Goal: Task Accomplishment & Management: Use online tool/utility

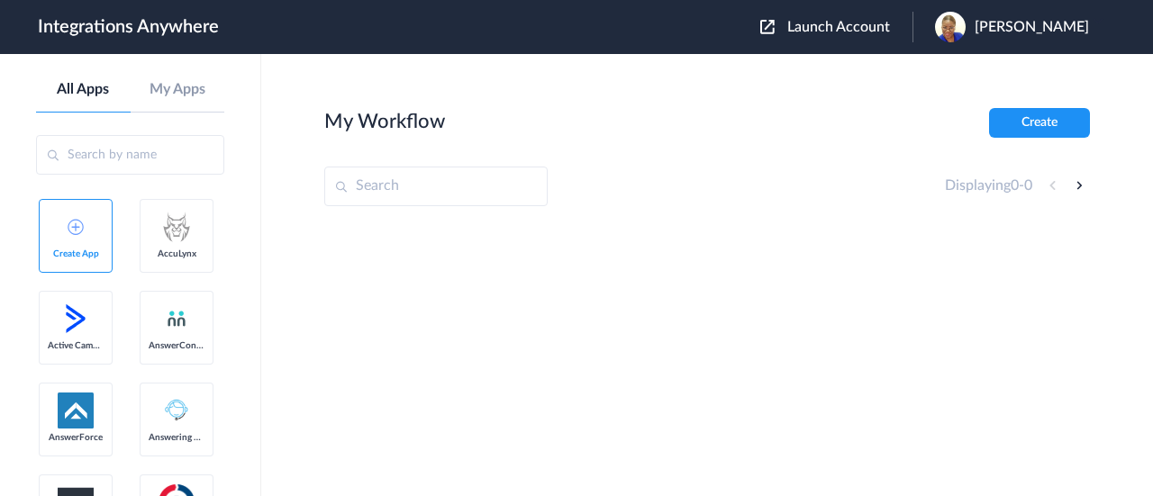
click at [835, 28] on span "Launch Account" at bounding box center [838, 27] width 103 height 14
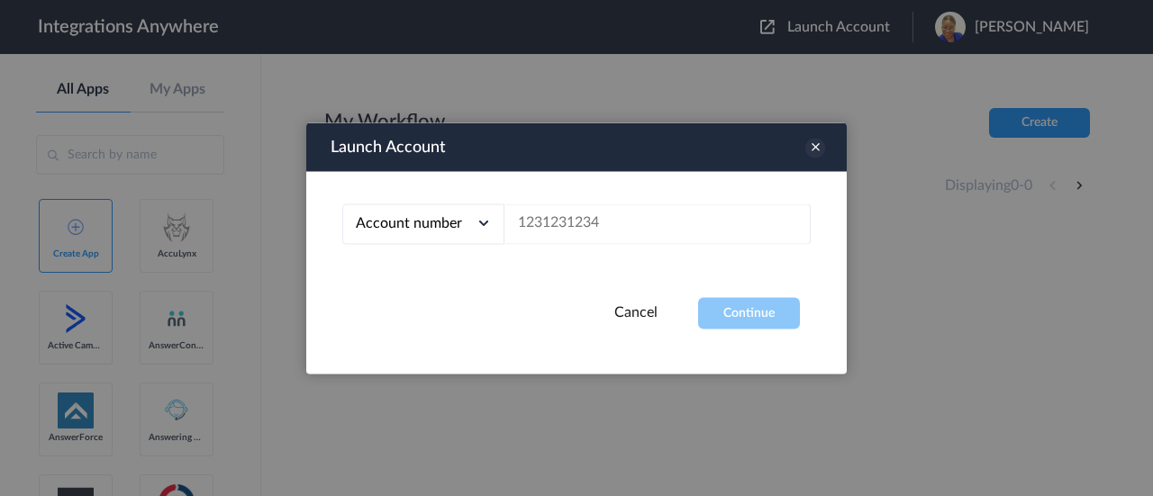
click at [817, 145] on icon at bounding box center [815, 148] width 20 height 20
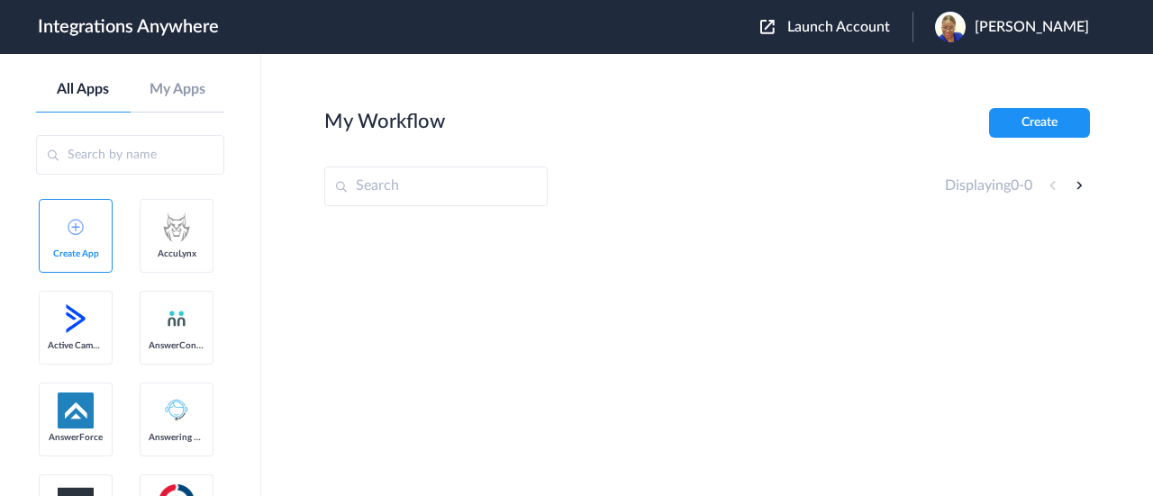
click at [110, 154] on input "text" at bounding box center [130, 155] width 188 height 40
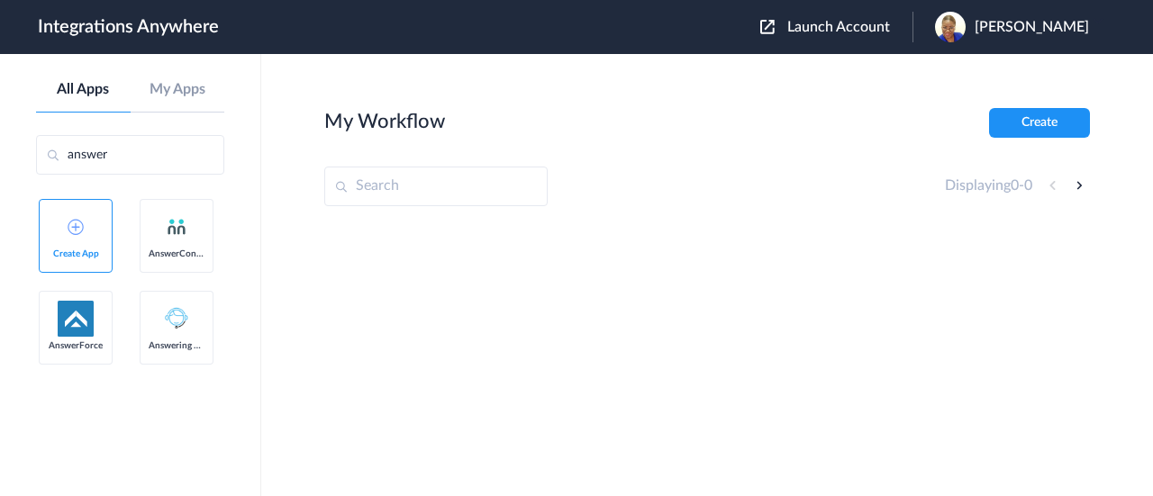
scroll to position [69, 0]
type input "answer"
click at [166, 238] on img at bounding box center [177, 227] width 22 height 22
click at [1022, 115] on button "Create" at bounding box center [1039, 123] width 101 height 30
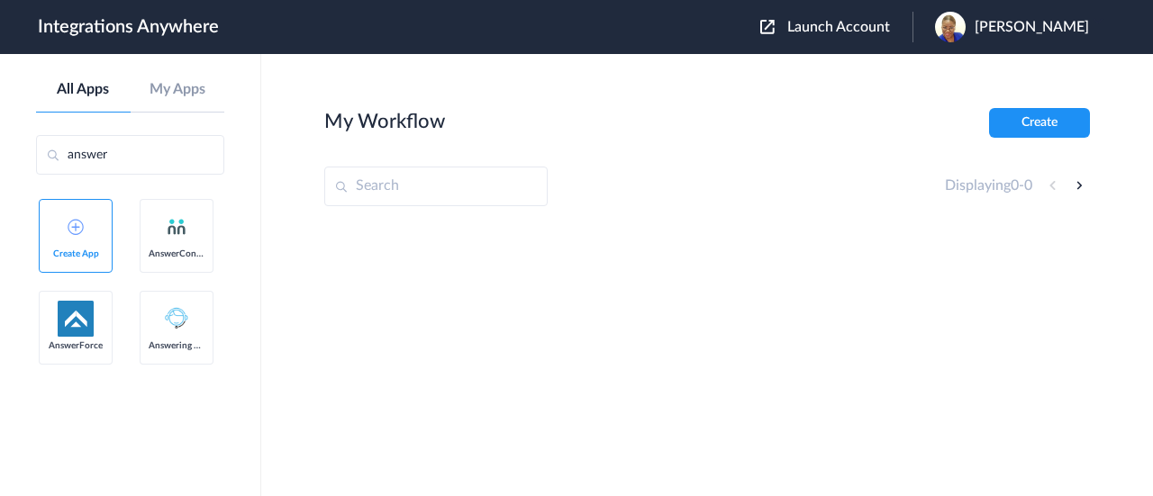
click at [407, 172] on input "text" at bounding box center [435, 187] width 223 height 40
type input "answerc"
drag, startPoint x: 371, startPoint y: 192, endPoint x: 362, endPoint y: 188, distance: 9.7
click at [362, 188] on input "answerc" at bounding box center [435, 187] width 223 height 40
drag, startPoint x: 407, startPoint y: 183, endPoint x: 353, endPoint y: 179, distance: 54.2
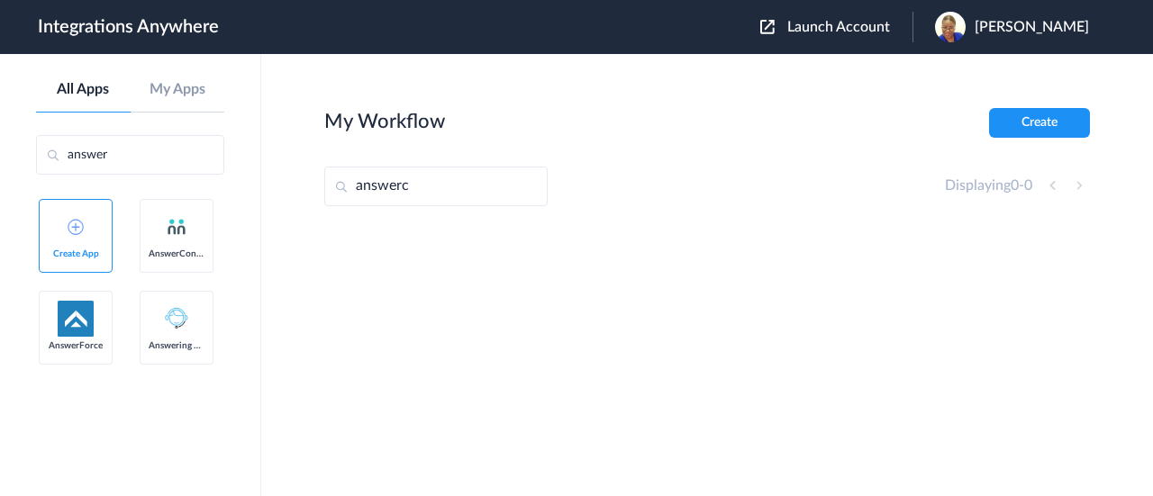
click at [353, 179] on input "answerc" at bounding box center [435, 187] width 223 height 40
drag, startPoint x: 838, startPoint y: 26, endPoint x: 819, endPoint y: 40, distance: 23.2
click at [838, 26] on span "Launch Account" at bounding box center [838, 27] width 103 height 14
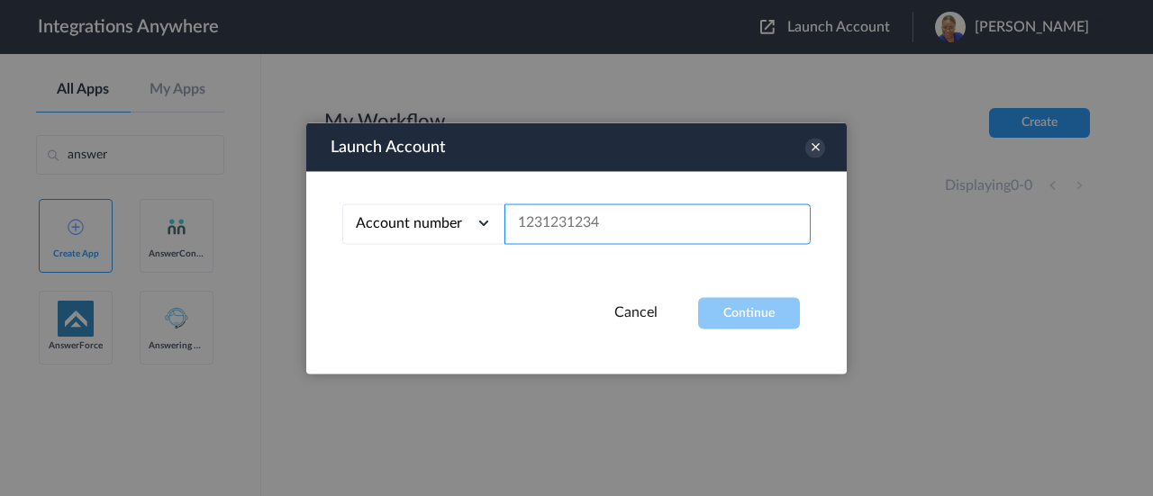
click at [533, 219] on input "text" at bounding box center [657, 224] width 306 height 41
paste input "3322301461"
type input "3322301461"
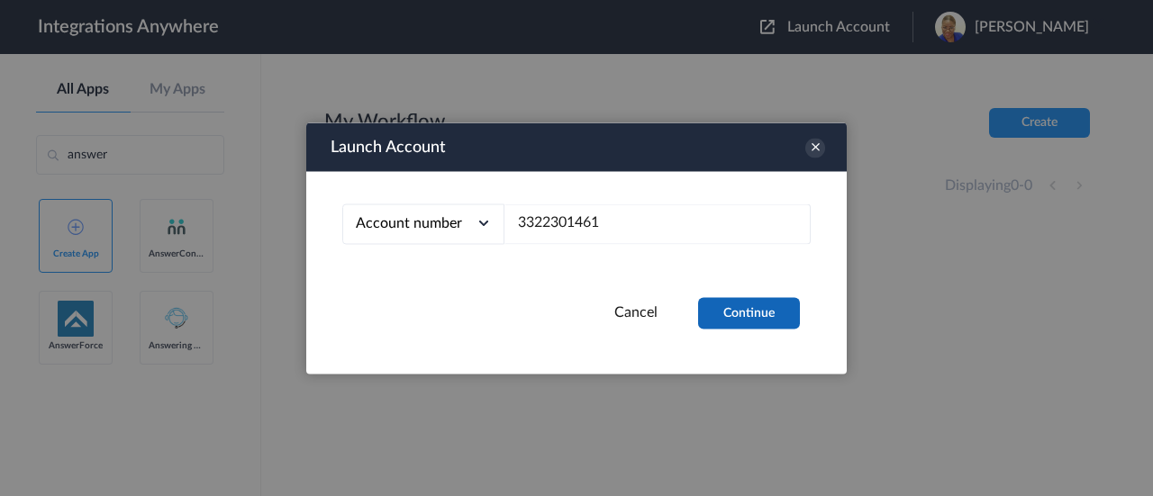
click at [732, 310] on button "Continue" at bounding box center [749, 313] width 102 height 32
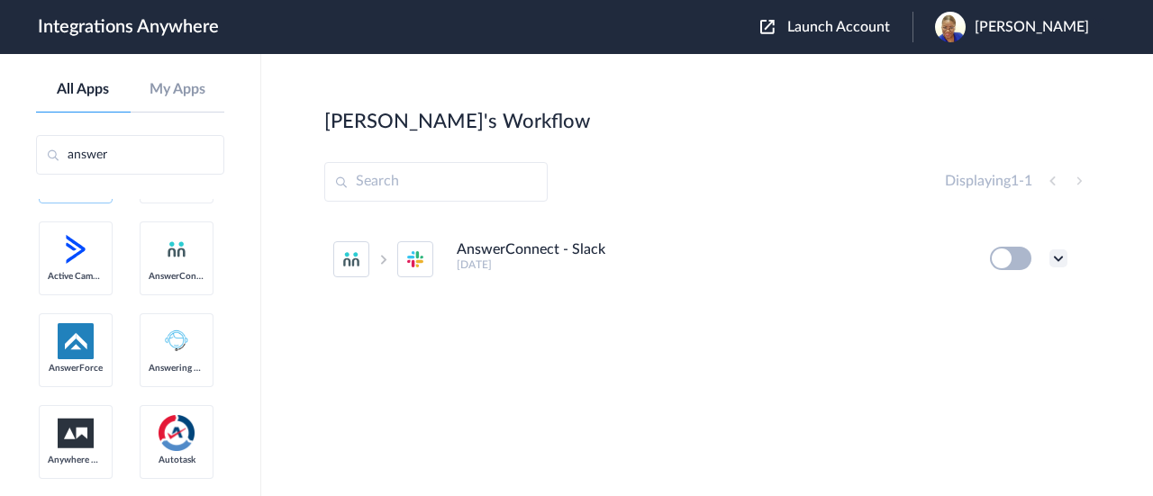
click at [1058, 256] on icon at bounding box center [1058, 258] width 18 height 18
click at [1025, 330] on link "Task history" at bounding box center [1007, 333] width 86 height 13
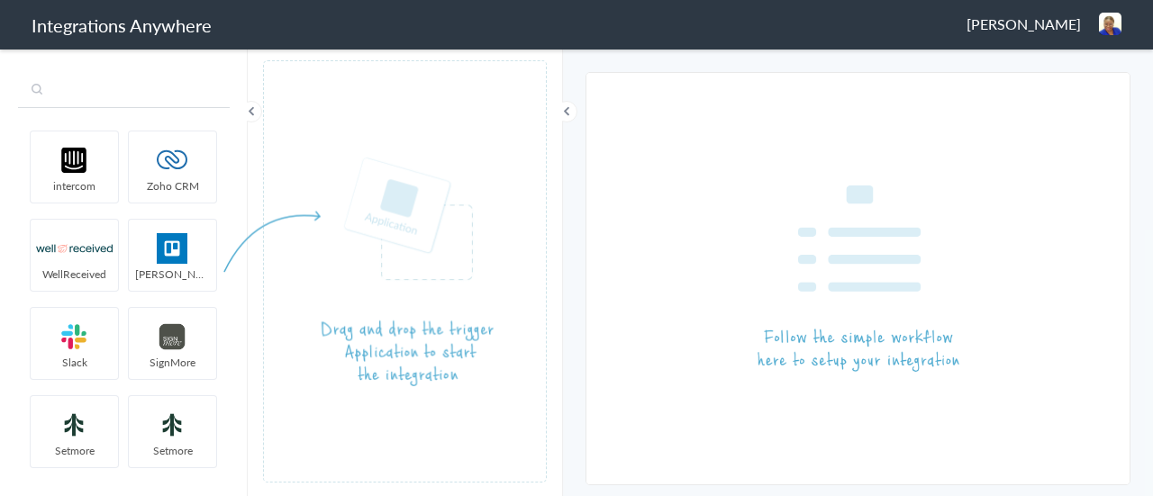
click at [90, 87] on input "text" at bounding box center [124, 91] width 212 height 34
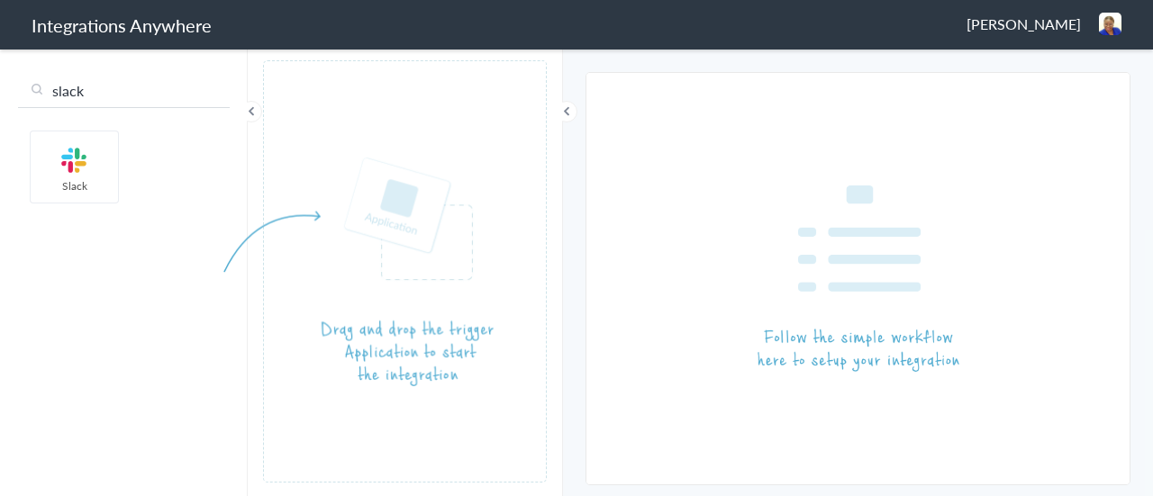
type input "slack"
click at [63, 151] on img at bounding box center [74, 160] width 77 height 31
